Goal: Task Accomplishment & Management: Complete application form

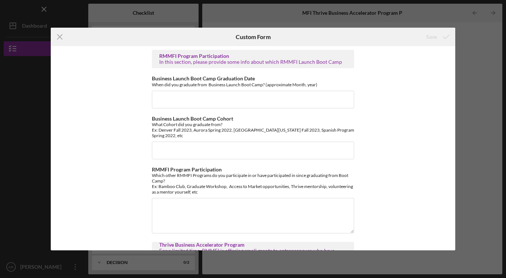
scroll to position [344, 0]
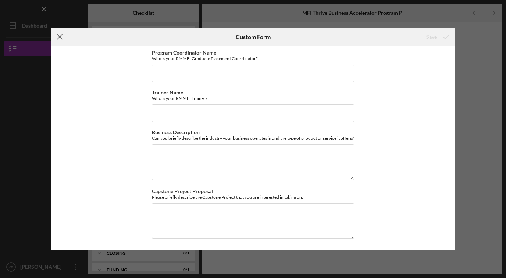
click at [58, 37] on icon "Icon/Menu Close" at bounding box center [60, 37] width 18 height 18
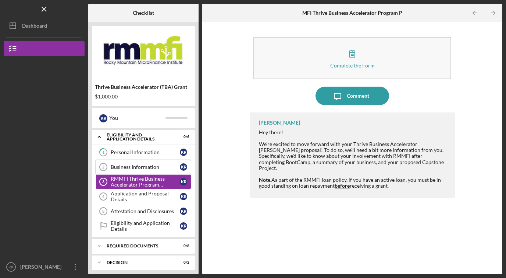
click at [147, 172] on link "Business Information 2 Business Information K R" at bounding box center [144, 166] width 96 height 15
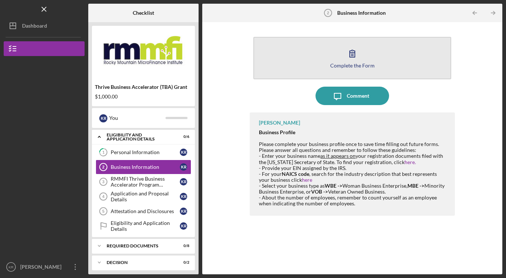
click at [349, 56] on icon "button" at bounding box center [352, 53] width 18 height 18
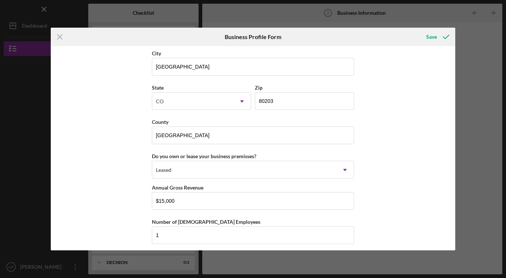
scroll to position [646, 0]
click at [346, 170] on icon "Icon/Dropdown Arrow" at bounding box center [345, 171] width 18 height 18
click at [382, 173] on div "Business Name The Clothing Cycle LLC DBA Business Start Date [DATE] Legal Struc…" at bounding box center [253, 148] width 405 height 204
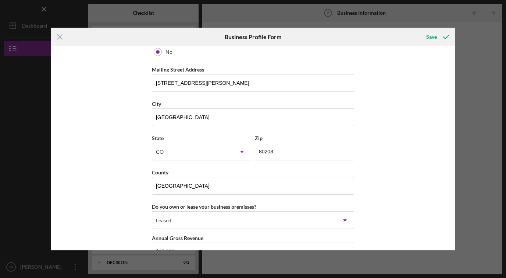
scroll to position [595, 0]
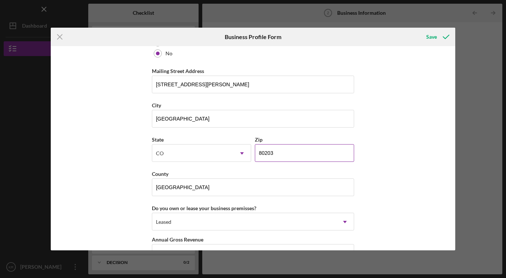
click at [302, 155] on input "80203" at bounding box center [304, 153] width 99 height 18
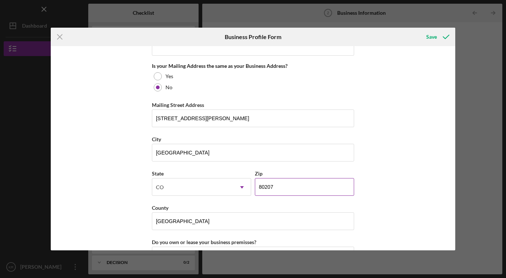
scroll to position [540, 0]
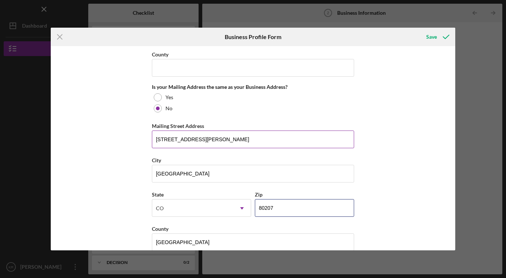
type input "80207"
click at [233, 135] on input "[STREET_ADDRESS][PERSON_NAME]" at bounding box center [253, 139] width 202 height 18
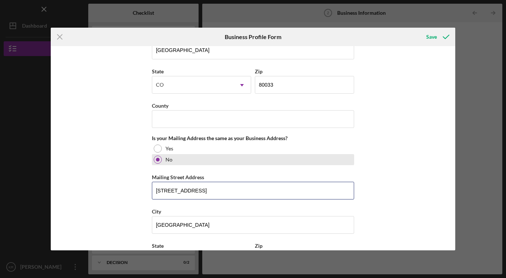
scroll to position [478, 0]
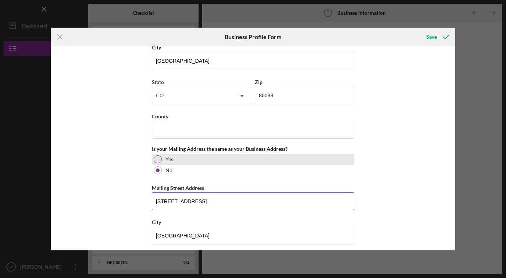
type input "[STREET_ADDRESS]"
click at [157, 162] on div at bounding box center [158, 159] width 8 height 8
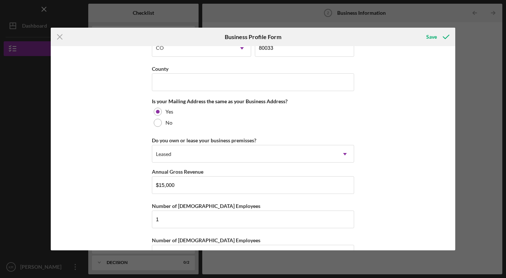
scroll to position [527, 0]
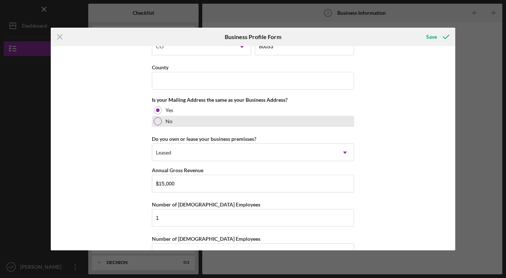
click at [158, 123] on div at bounding box center [158, 121] width 8 height 8
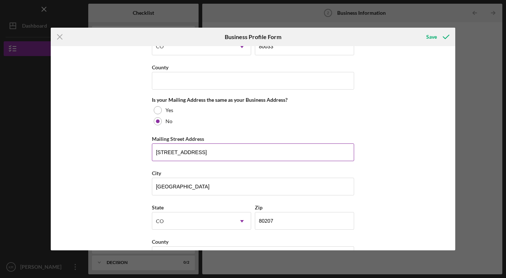
click at [196, 148] on input "[STREET_ADDRESS]" at bounding box center [253, 152] width 202 height 18
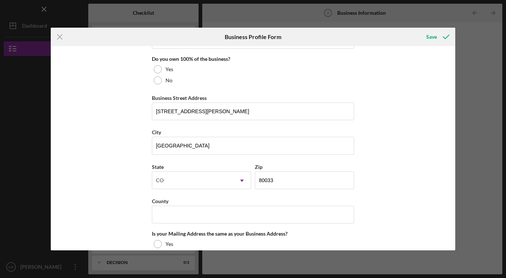
scroll to position [385, 0]
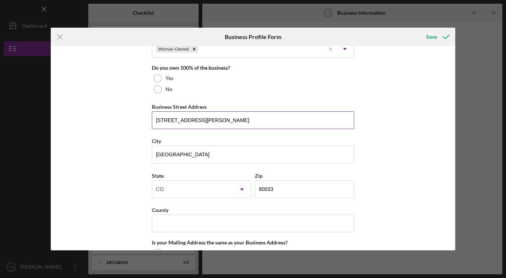
click at [185, 120] on input "[STREET_ADDRESS][PERSON_NAME]" at bounding box center [253, 120] width 202 height 18
paste input "[STREET_ADDRESS]"
type input "[STREET_ADDRESS]"
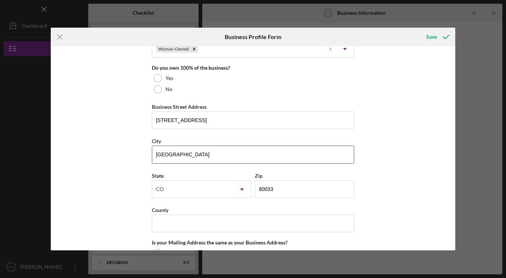
click at [192, 162] on input "[GEOGRAPHIC_DATA]" at bounding box center [253, 154] width 202 height 18
click at [191, 159] on input "[GEOGRAPHIC_DATA]" at bounding box center [253, 154] width 202 height 18
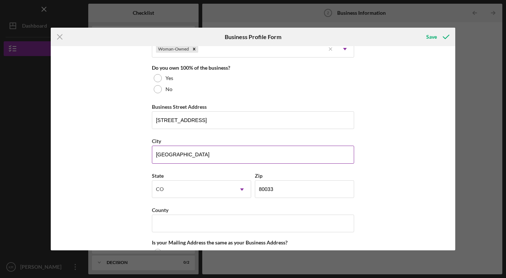
click at [191, 159] on input "[GEOGRAPHIC_DATA]" at bounding box center [253, 154] width 202 height 18
click at [190, 153] on input "[GEOGRAPHIC_DATA]" at bounding box center [253, 154] width 202 height 18
type input "[GEOGRAPHIC_DATA]"
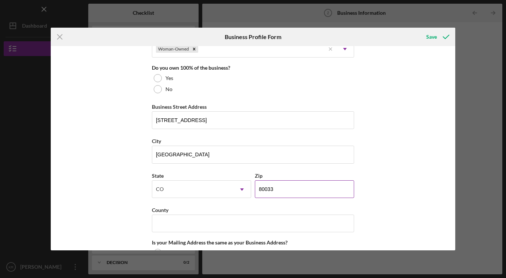
click at [293, 190] on input "80033" at bounding box center [304, 189] width 99 height 18
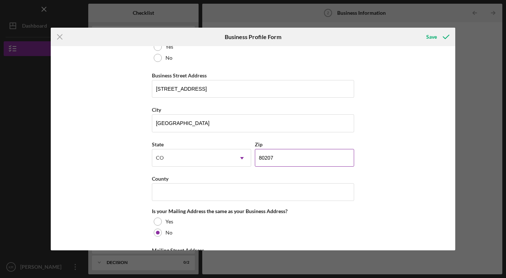
scroll to position [434, 0]
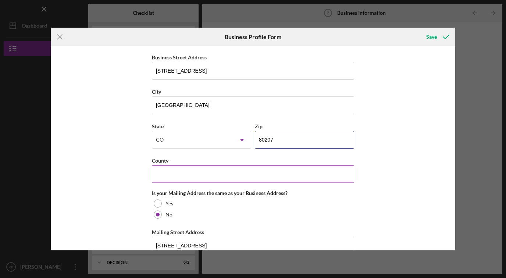
type input "80207"
click at [201, 174] on input "County" at bounding box center [253, 174] width 202 height 18
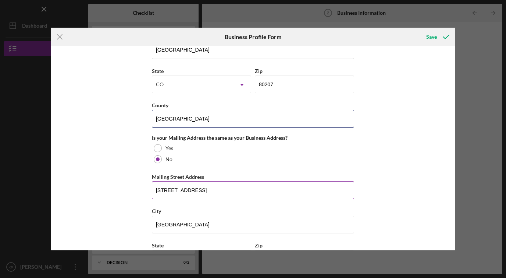
scroll to position [496, 0]
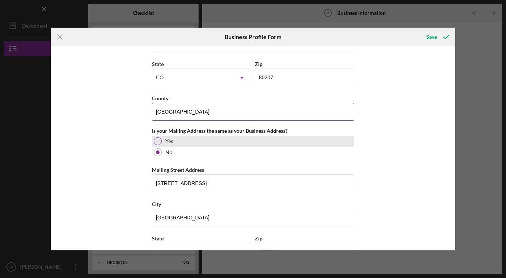
type input "[GEOGRAPHIC_DATA]"
click at [158, 137] on div at bounding box center [158, 141] width 8 height 8
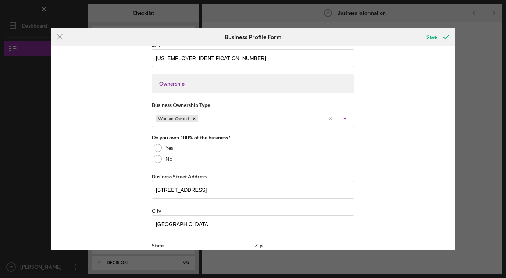
scroll to position [310, 0]
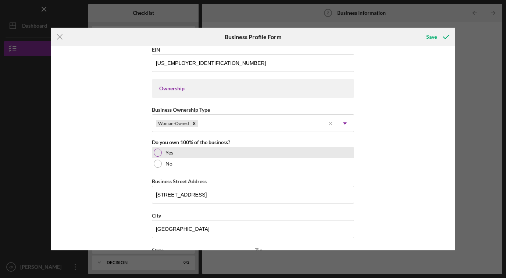
click at [152, 152] on div "Yes" at bounding box center [253, 152] width 202 height 11
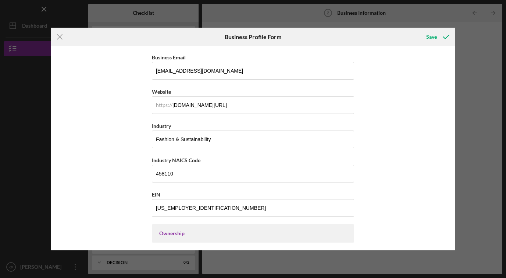
scroll to position [144, 0]
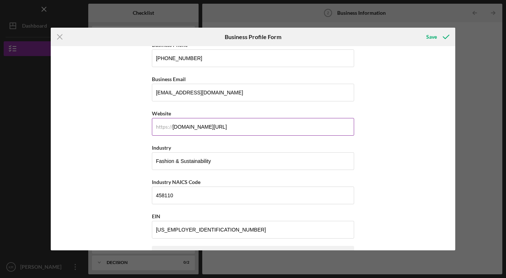
click at [251, 128] on input "[DOMAIN_NAME][URL]" at bounding box center [253, 127] width 202 height 18
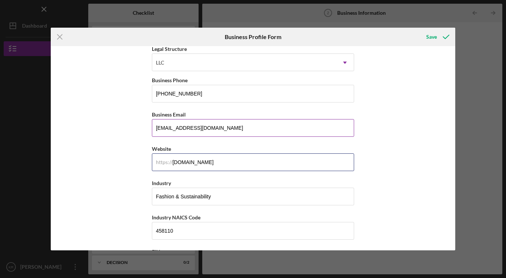
scroll to position [103, 0]
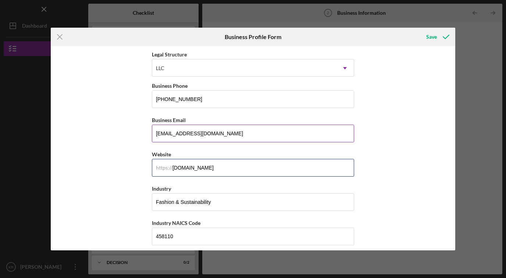
type input "[DOMAIN_NAME]"
click at [252, 136] on input "[EMAIL_ADDRESS][DOMAIN_NAME]" at bounding box center [253, 133] width 202 height 18
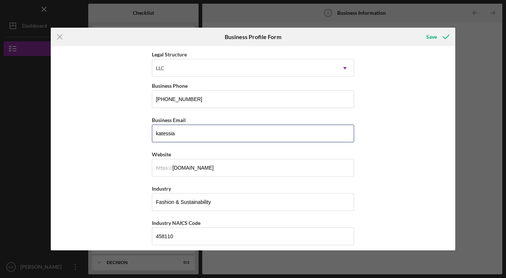
type input "[EMAIL_ADDRESS][DOMAIN_NAME]"
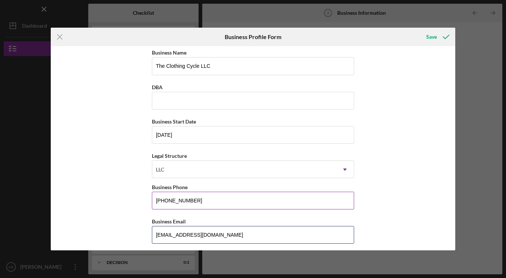
scroll to position [0, 0]
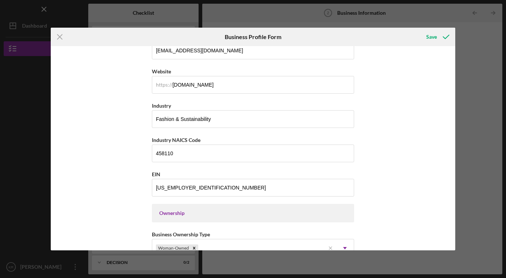
click at [380, 142] on div "Business Name The Clothing Cycle LLC DBA Business Start Date [DATE] Legal Struc…" at bounding box center [253, 148] width 405 height 204
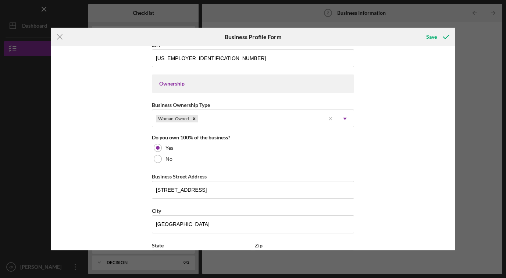
scroll to position [324, 0]
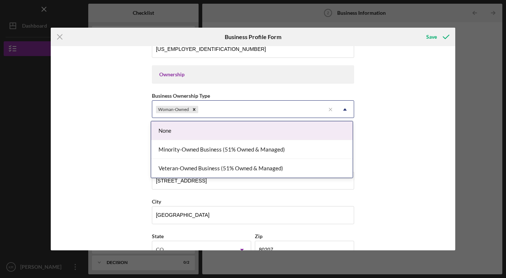
click at [342, 106] on icon "Icon/Dropdown Arrow" at bounding box center [345, 109] width 18 height 18
click at [377, 100] on div "Business Name The Clothing Cycle LLC DBA Business Start Date [DATE] Legal Struc…" at bounding box center [253, 148] width 405 height 204
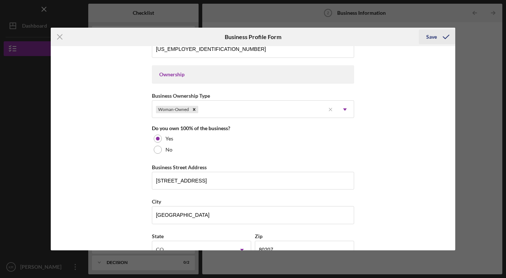
click at [430, 38] on div "Save" at bounding box center [432, 36] width 11 height 15
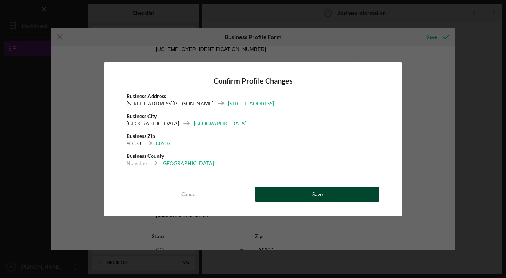
click at [315, 198] on div "Save" at bounding box center [317, 194] width 10 height 15
